Goal: Task Accomplishment & Management: Complete application form

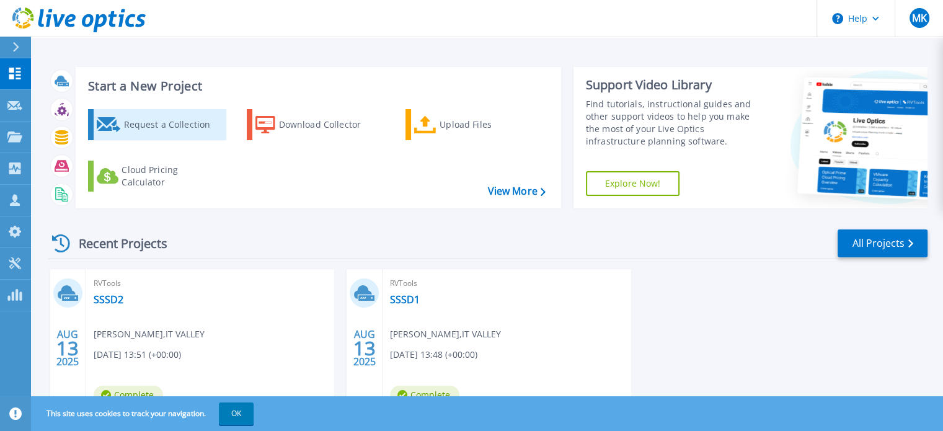
click at [185, 122] on div "Request a Collection" at bounding box center [172, 124] width 99 height 25
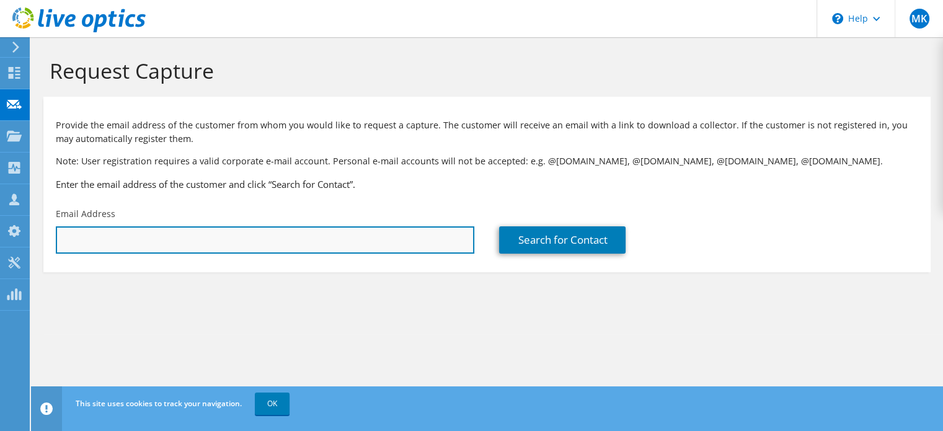
click at [183, 233] on input "text" at bounding box center [265, 239] width 418 height 27
click at [182, 245] on input "text" at bounding box center [265, 239] width 418 height 27
paste input "[EMAIL_ADDRESS][PERSON_NAME][DOMAIN_NAME]"
type input "[EMAIL_ADDRESS][PERSON_NAME][DOMAIN_NAME]"
type input "[GEOGRAPHIC_DATA], [GEOGRAPHIC_DATA]"
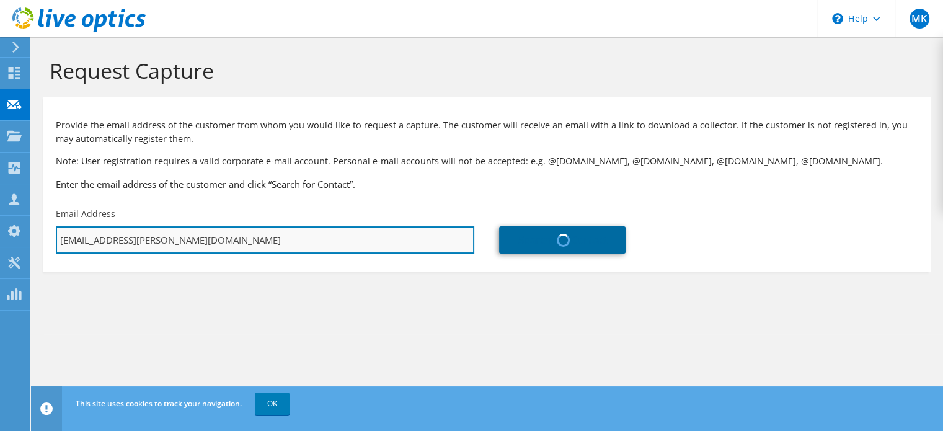
type input "Sanjay"
type input "[PERSON_NAME]"
type input "[GEOGRAPHIC_DATA]"
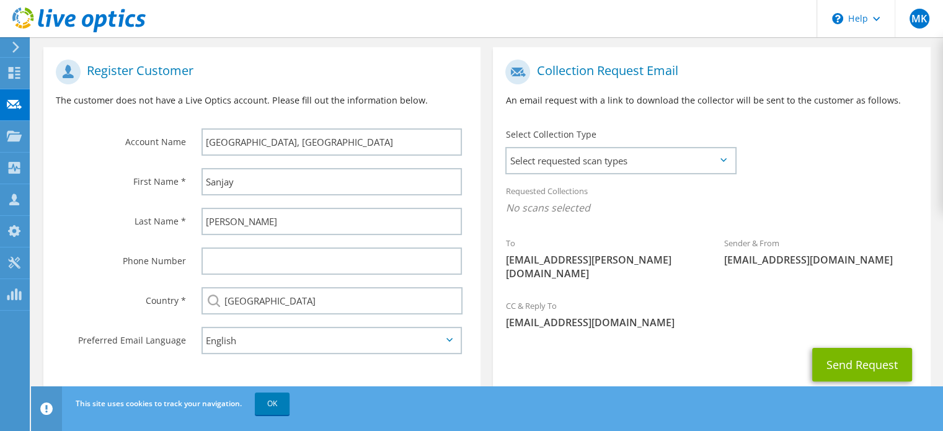
scroll to position [240, 0]
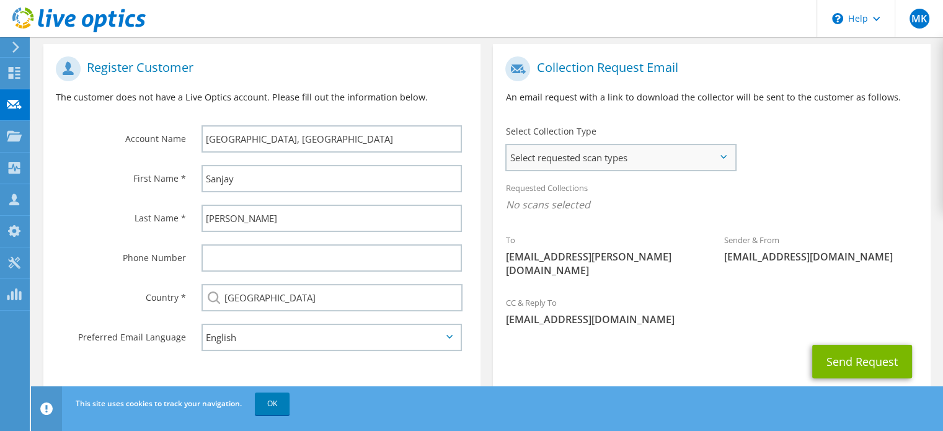
type input "[EMAIL_ADDRESS][PERSON_NAME][DOMAIN_NAME]"
click at [714, 164] on span "Select requested scan types" at bounding box center [620, 157] width 228 height 25
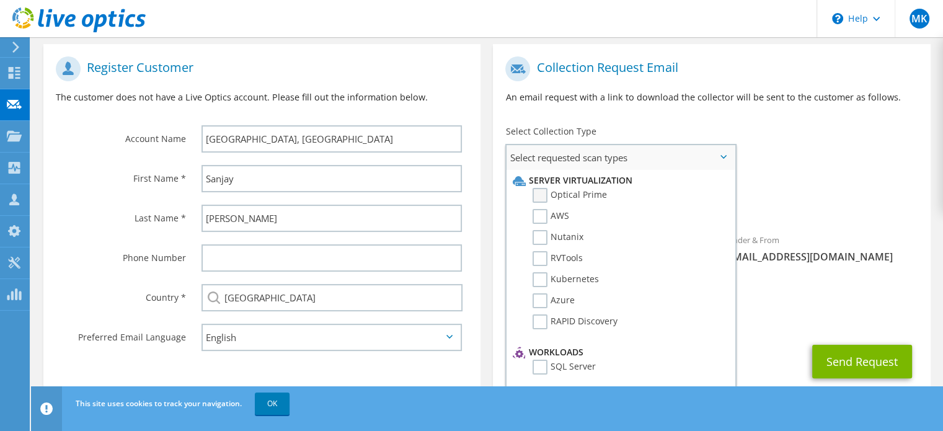
click at [540, 192] on label "Optical Prime" at bounding box center [569, 195] width 74 height 15
click at [0, 0] on input "Optical Prime" at bounding box center [0, 0] width 0 height 0
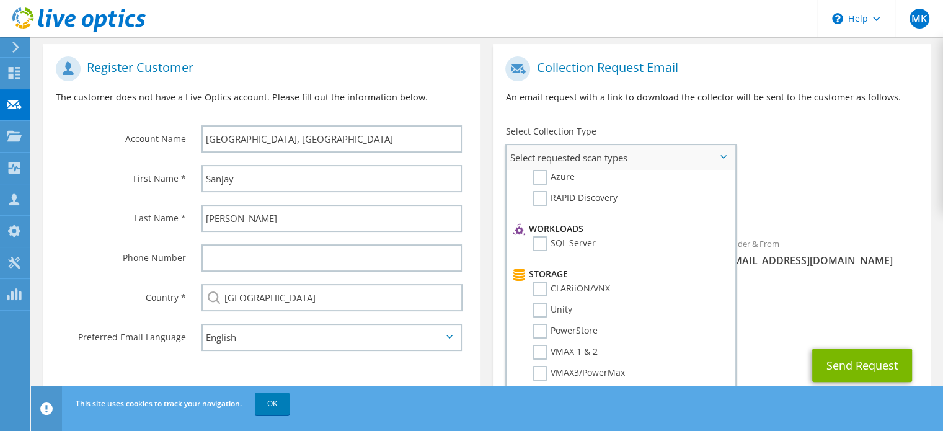
scroll to position [0, 0]
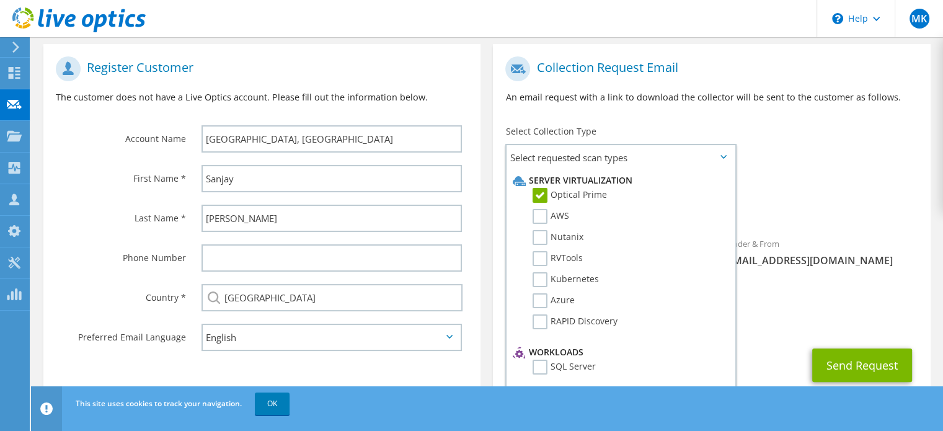
click at [888, 200] on span "Optical Prime" at bounding box center [711, 208] width 412 height 20
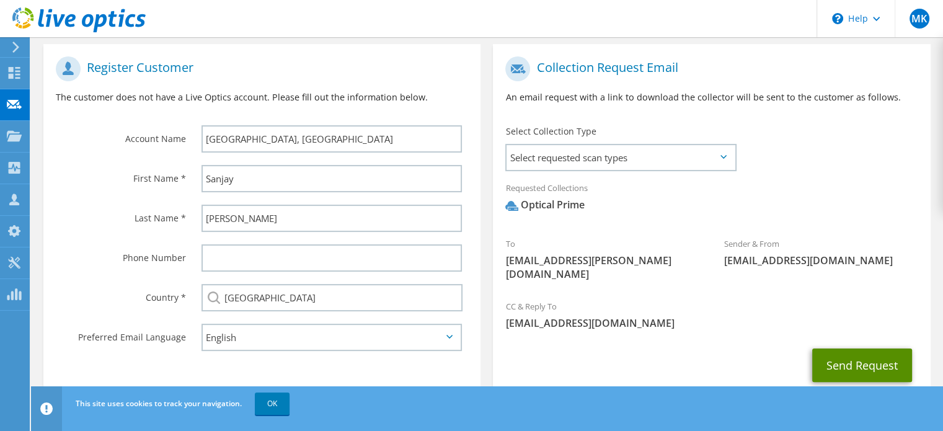
click at [863, 349] on button "Send Request" at bounding box center [862, 364] width 100 height 33
